Goal: Find specific page/section: Find specific page/section

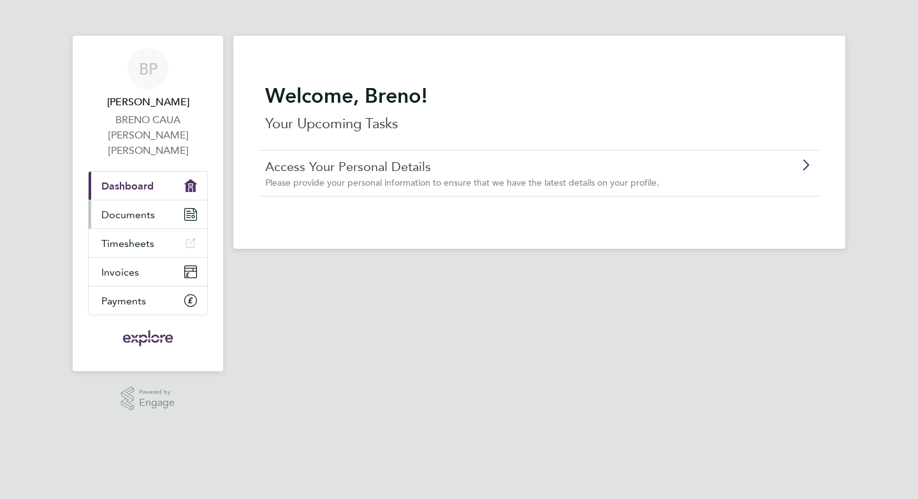
click at [159, 203] on link "Documents" at bounding box center [148, 214] width 119 height 28
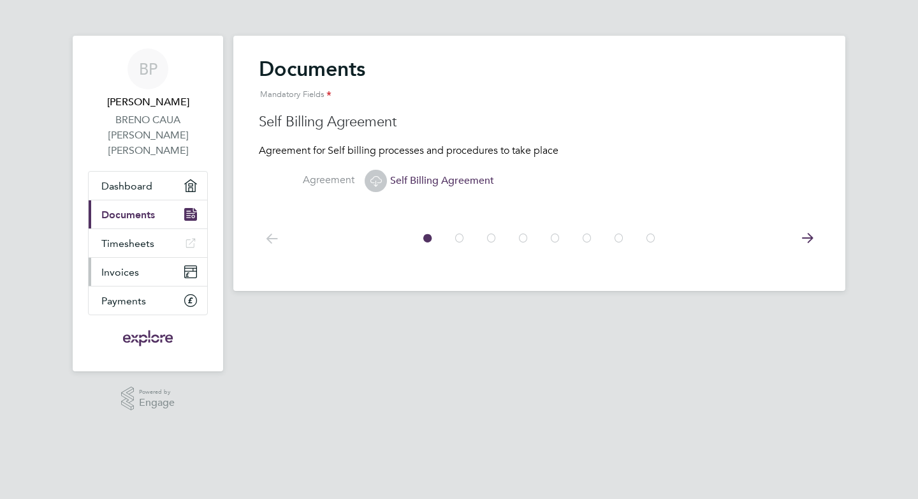
click at [147, 258] on link "Invoices" at bounding box center [148, 272] width 119 height 28
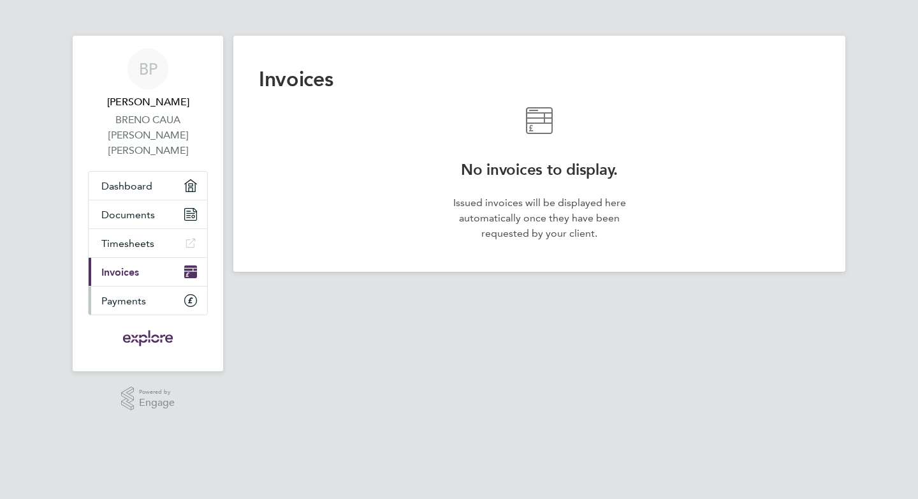
click at [141, 295] on span "Payments" at bounding box center [123, 301] width 45 height 12
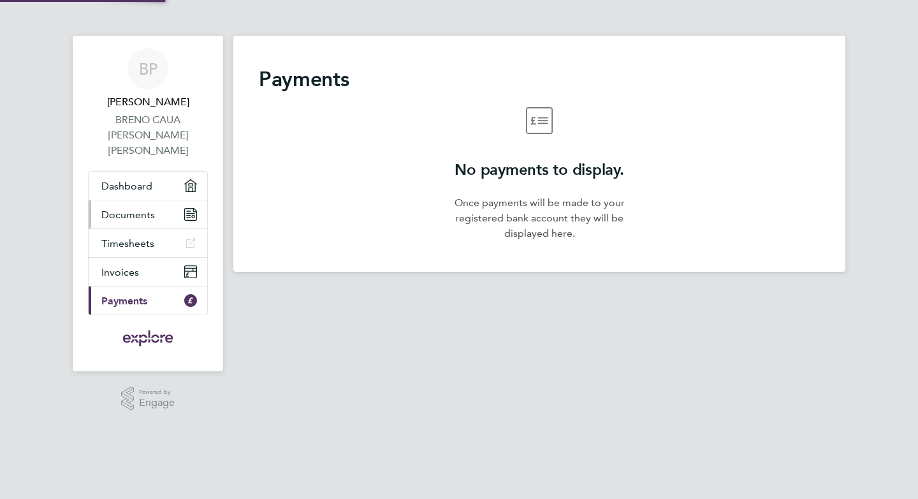
click at [142, 209] on span "Documents" at bounding box center [128, 215] width 54 height 12
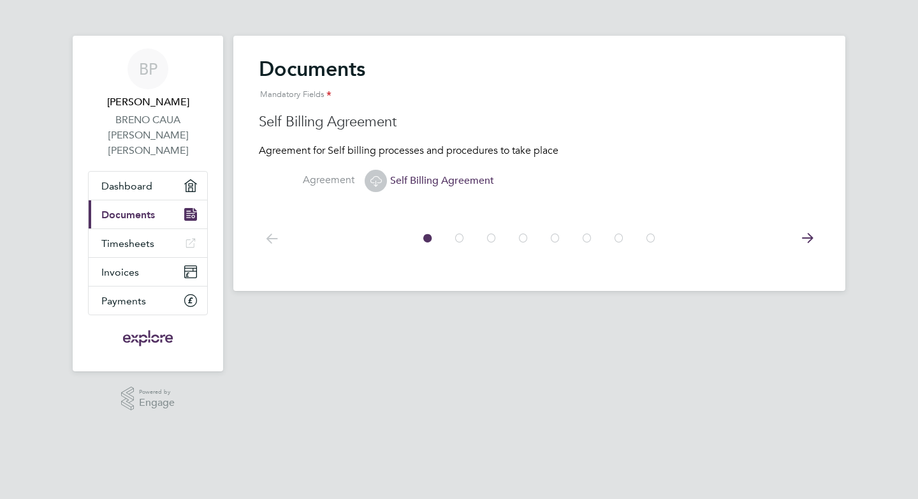
click at [815, 235] on icon at bounding box center [808, 238] width 26 height 29
click at [808, 235] on icon at bounding box center [808, 238] width 26 height 29
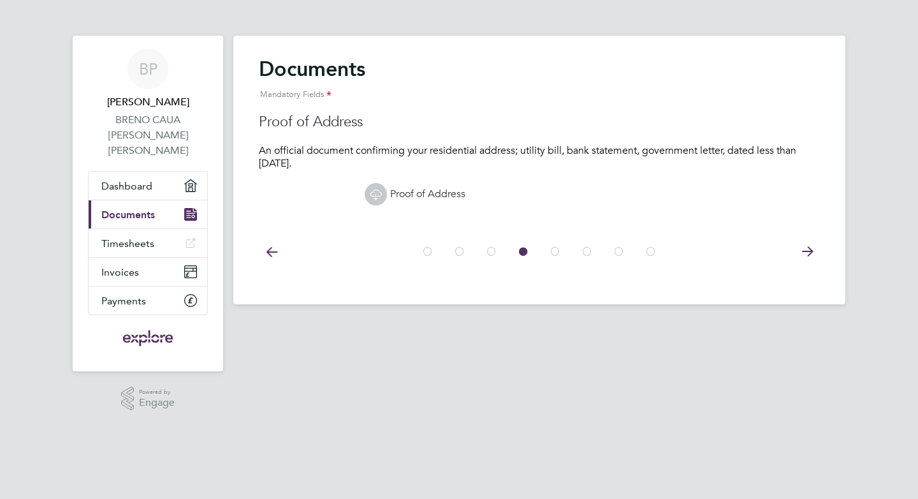
click at [808, 235] on div at bounding box center [539, 250] width 561 height 57
click at [813, 250] on icon at bounding box center [808, 251] width 26 height 29
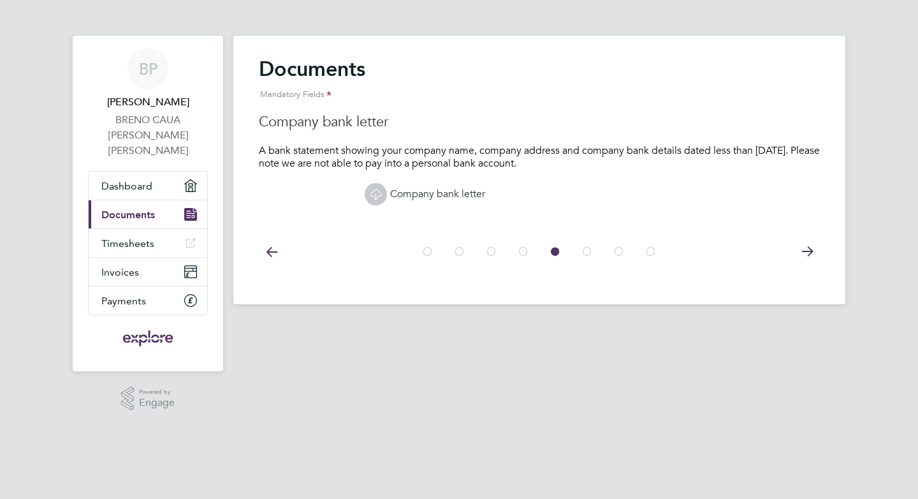
click at [813, 250] on icon at bounding box center [808, 251] width 26 height 29
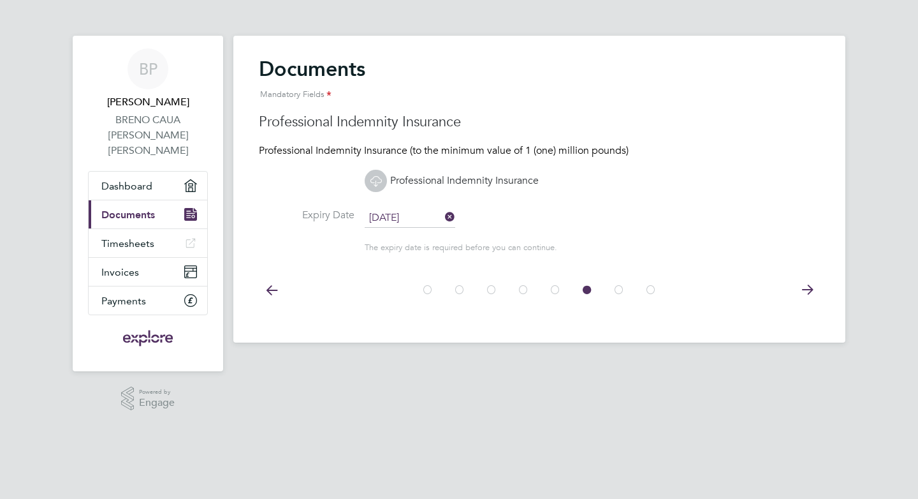
click at [802, 291] on icon at bounding box center [808, 290] width 26 height 29
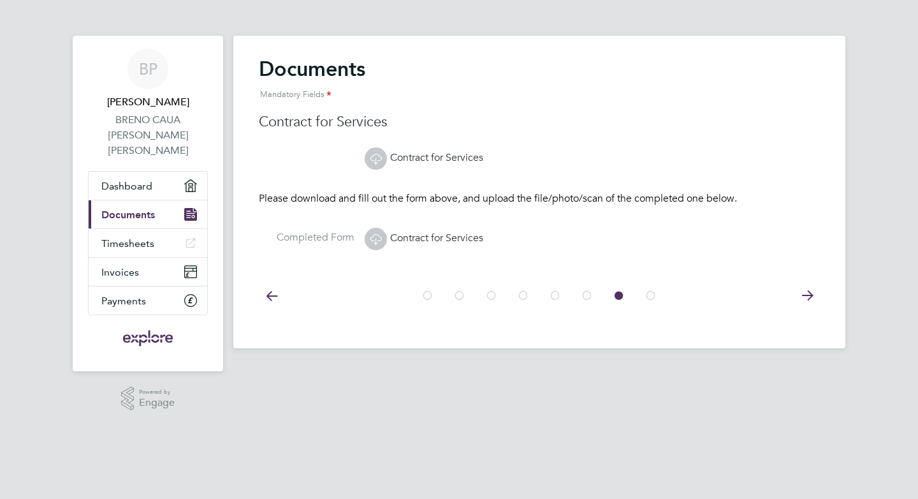
click at [402, 239] on link "Contract for Services" at bounding box center [424, 238] width 119 height 13
click at [435, 157] on link "Contract for Services" at bounding box center [424, 157] width 119 height 13
click at [122, 180] on span "Dashboard" at bounding box center [126, 186] width 51 height 12
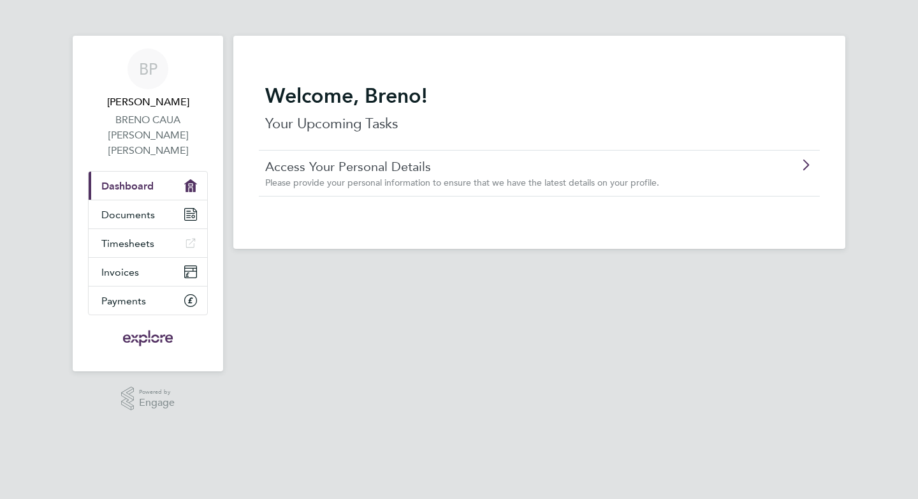
click at [371, 168] on link "Access Your Personal Details" at bounding box center [503, 166] width 476 height 17
